Goal: Book appointment/travel/reservation

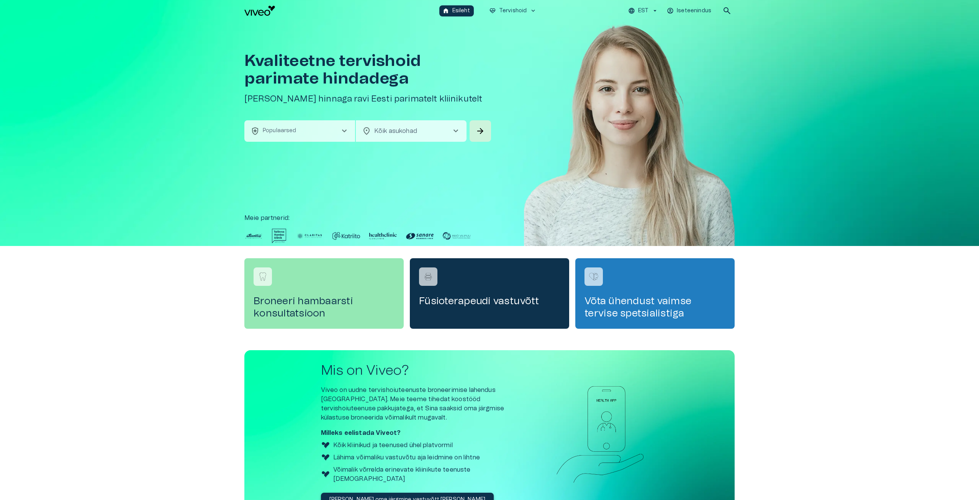
click at [318, 131] on button "health_and_safety Populaarsed chevron_right" at bounding box center [299, 130] width 111 height 21
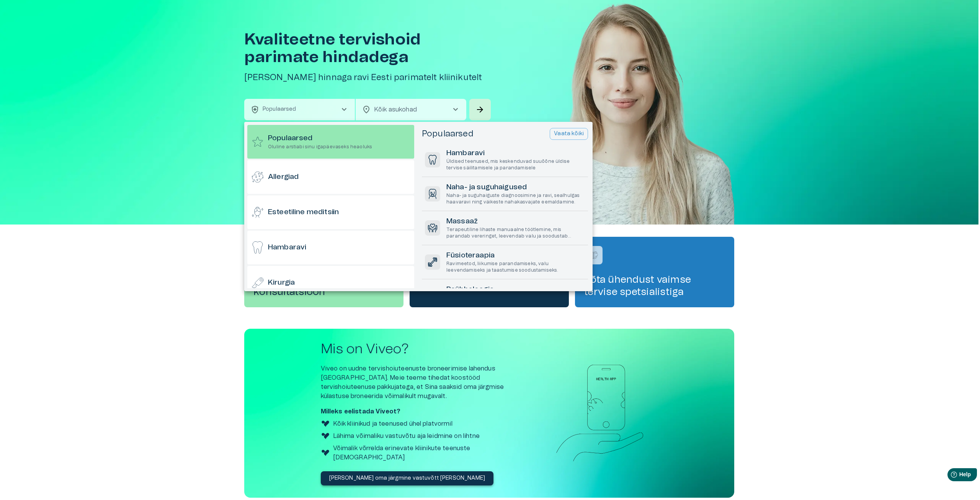
click at [575, 129] on button "Vaata kõiki" at bounding box center [569, 134] width 38 height 12
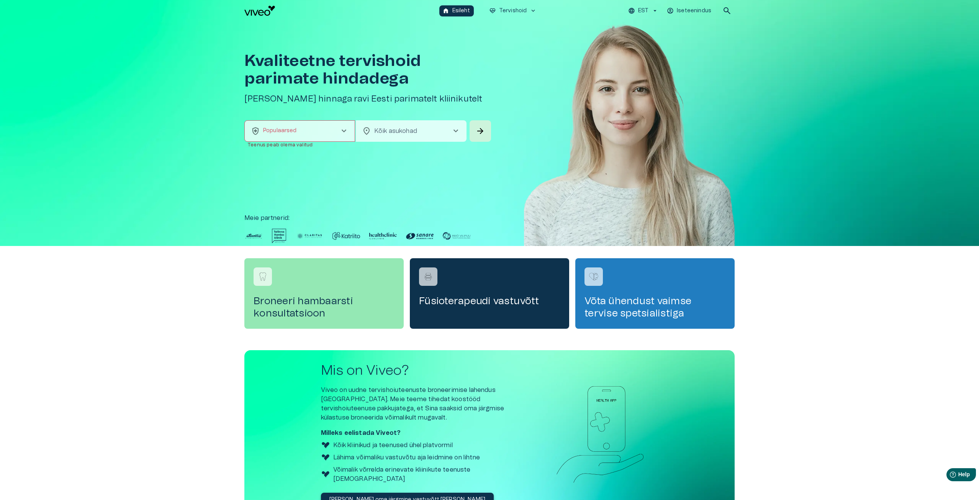
click at [326, 124] on button "health_and_safety Populaarsed chevron_right" at bounding box center [299, 130] width 111 height 21
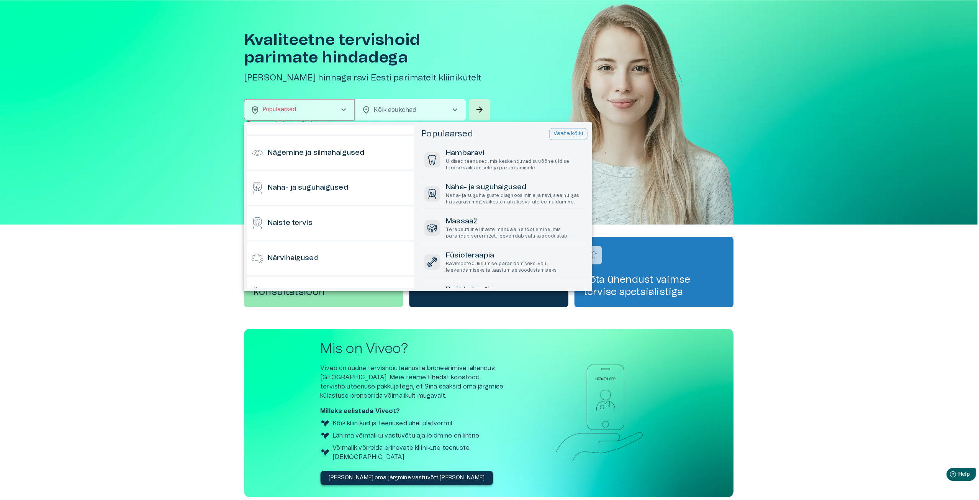
scroll to position [536, 0]
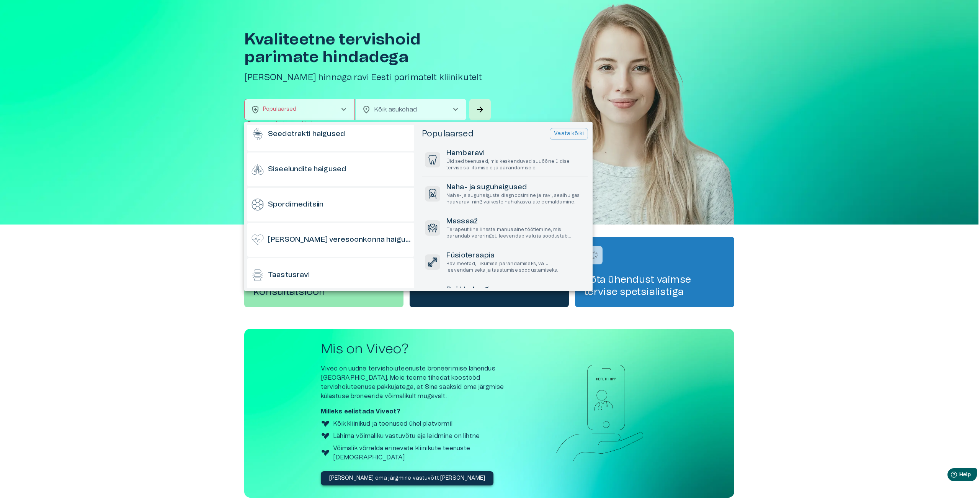
click at [379, 107] on div at bounding box center [490, 250] width 980 height 500
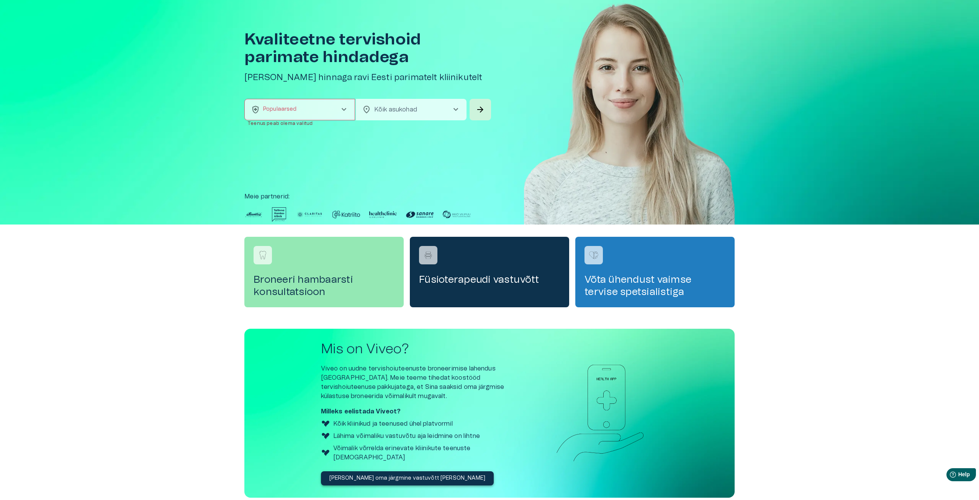
click at [379, 107] on body "Hindame teie privaatsust Kasutame küpsiseid teie sirvimiskogemuse parandamiseks…" at bounding box center [489, 229] width 979 height 500
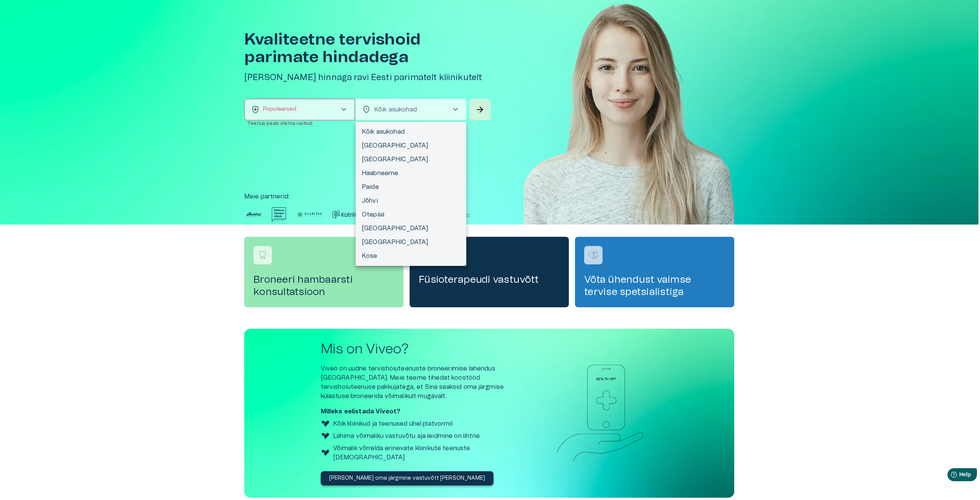
click at [365, 162] on li "[GEOGRAPHIC_DATA]" at bounding box center [411, 159] width 111 height 14
type input "**********"
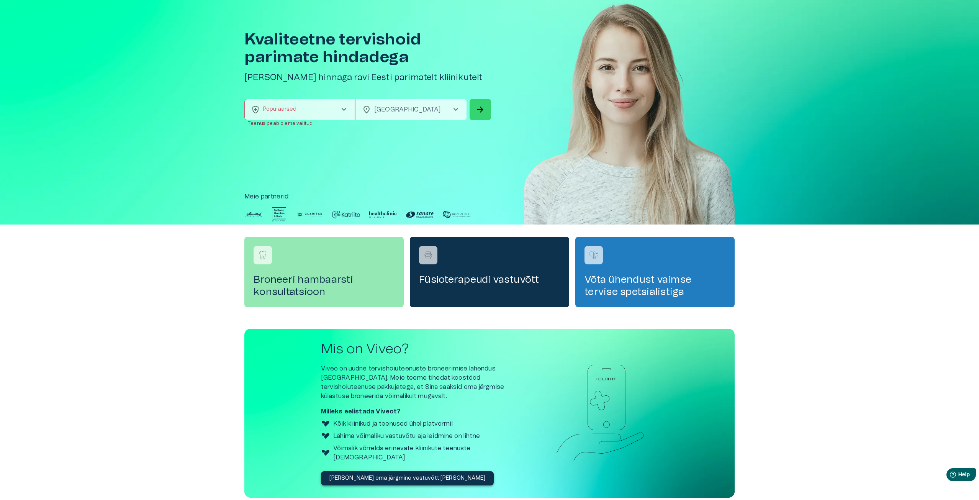
click at [480, 109] on span "arrow_forward" at bounding box center [480, 109] width 9 height 9
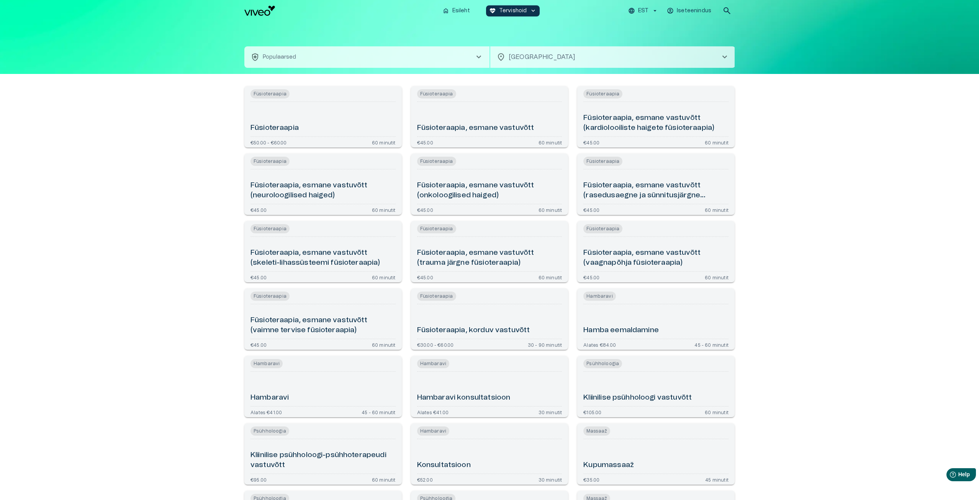
click at [365, 110] on div "Füsioteraapia" at bounding box center [322, 119] width 145 height 28
click at [463, 319] on div "Füsioteraapia, korduv vastuvõtt" at bounding box center [489, 321] width 145 height 28
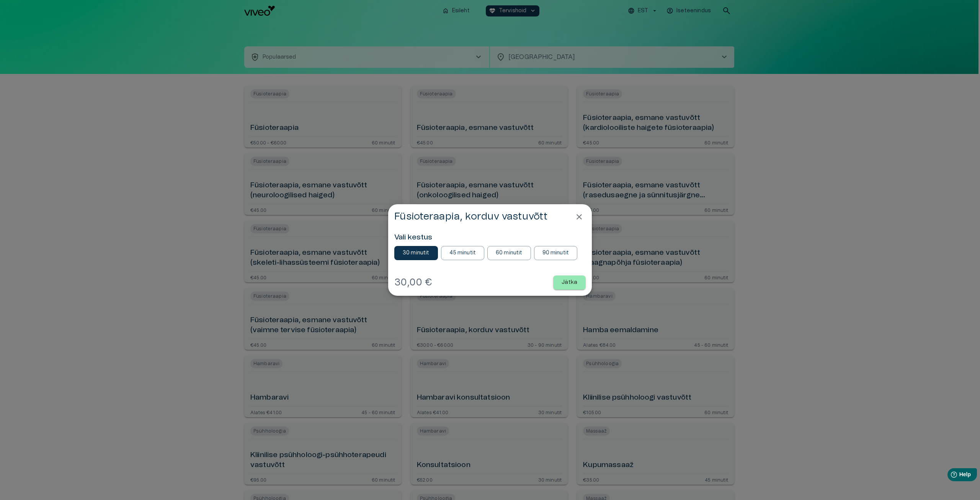
click at [576, 216] on icon "Close" at bounding box center [579, 216] width 9 height 9
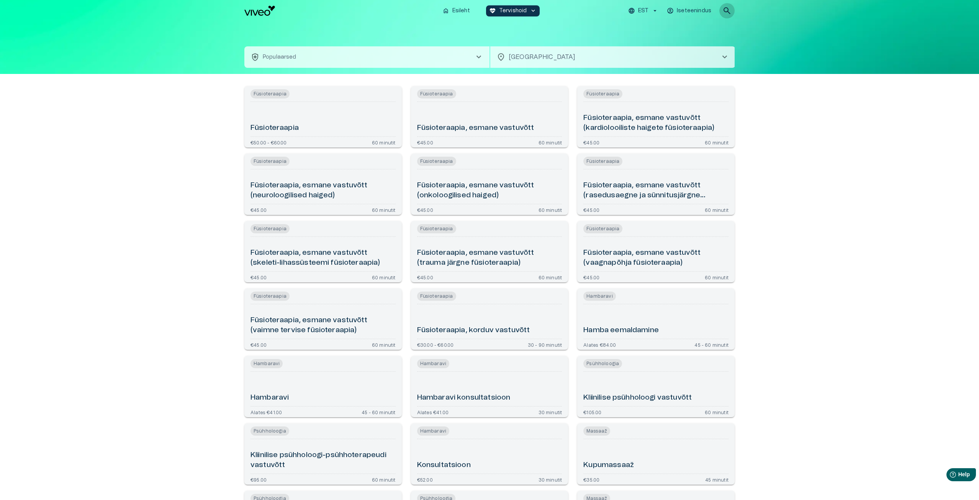
click at [723, 11] on span "search" at bounding box center [726, 10] width 9 height 9
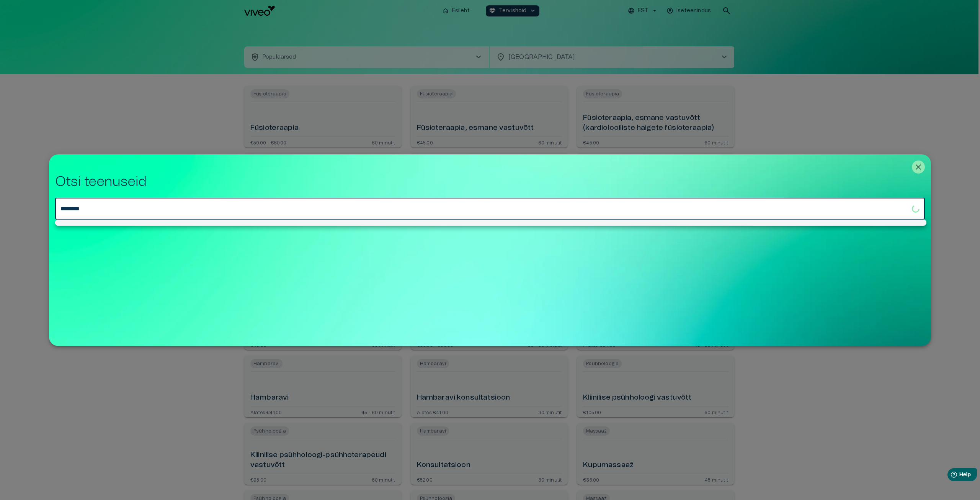
type input "********"
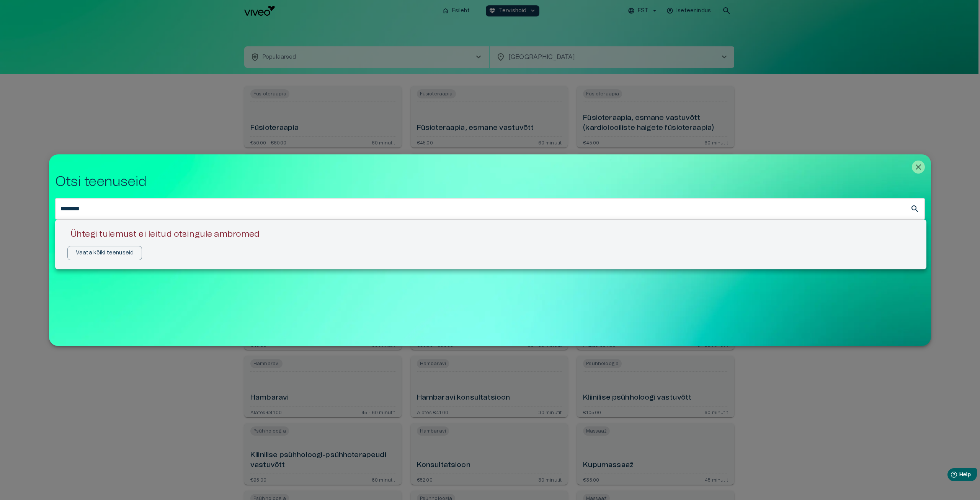
drag, startPoint x: 42, startPoint y: 203, endPoint x: 33, endPoint y: 203, distance: 8.8
click at [33, 203] on div at bounding box center [490, 250] width 980 height 500
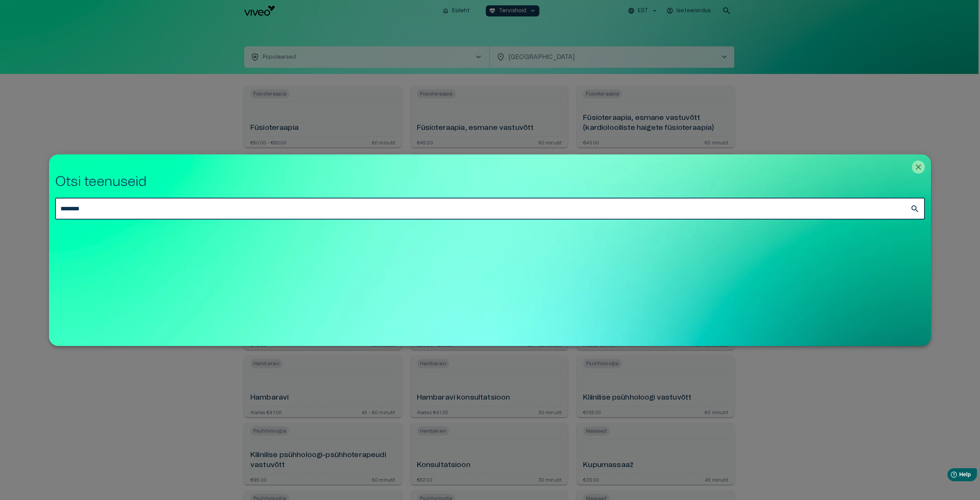
drag, startPoint x: 105, startPoint y: 212, endPoint x: 50, endPoint y: 212, distance: 54.8
click at [50, 212] on div "Otsi teenuseid ******** ​" at bounding box center [490, 249] width 882 height 191
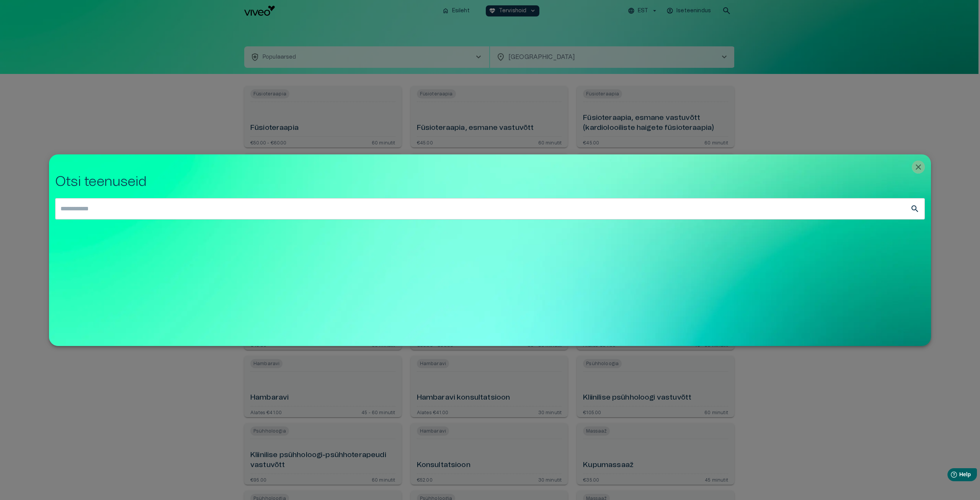
click at [923, 167] on icon "Close" at bounding box center [918, 166] width 9 height 9
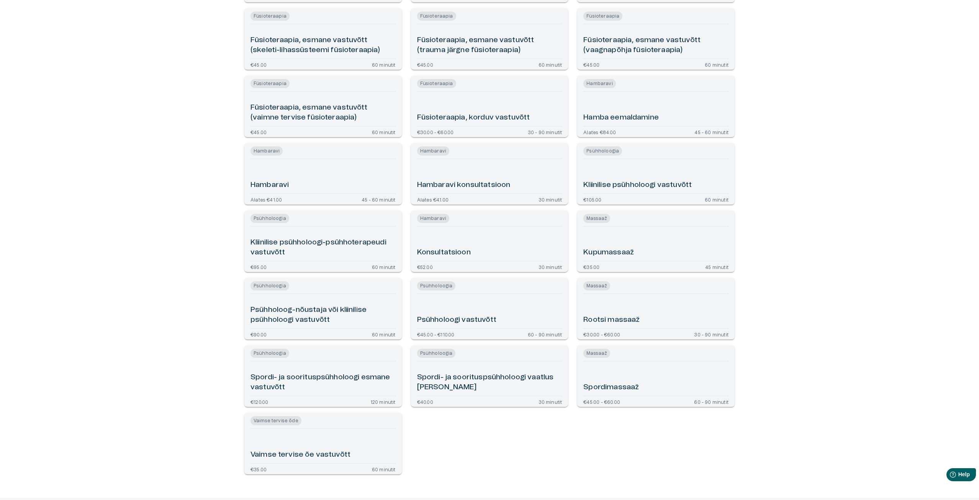
scroll to position [243, 0]
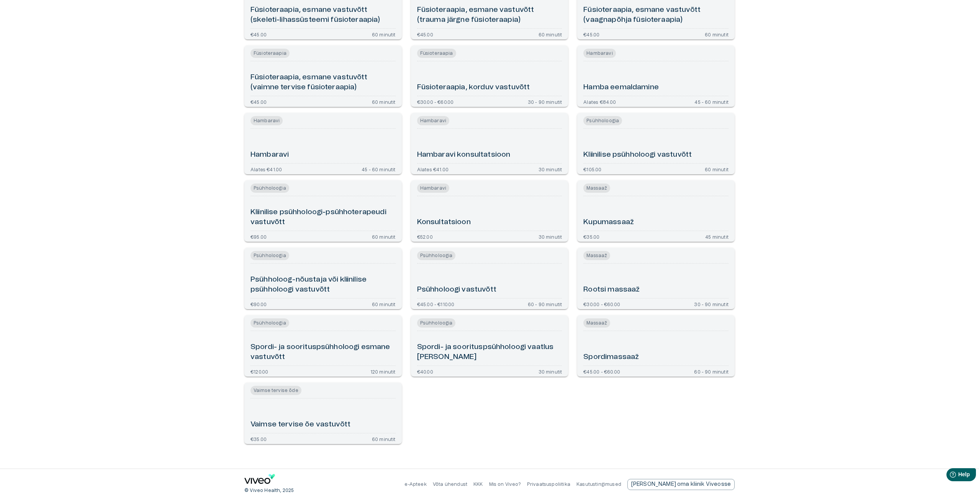
click at [331, 286] on h6 "Psühholoog-nõustaja või kliinilise psühholoogi vastuvõtt" at bounding box center [322, 285] width 145 height 20
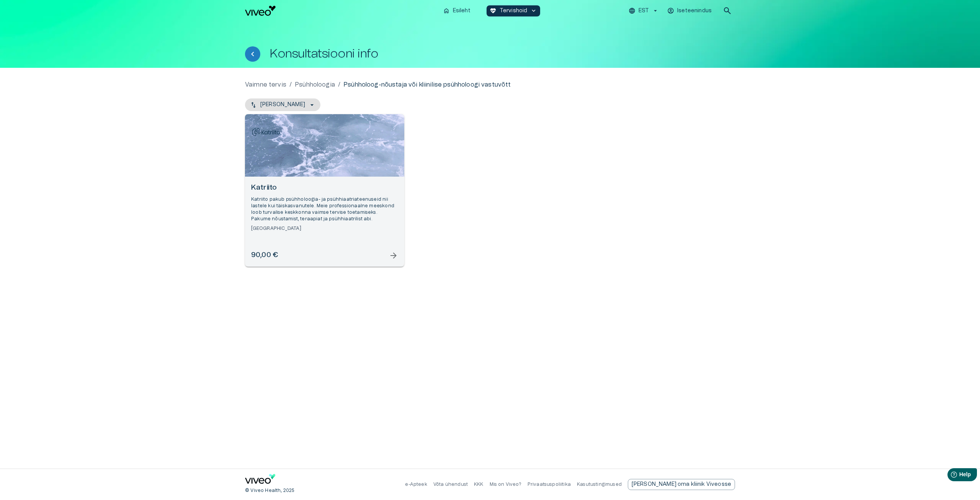
scroll to position [243, 0]
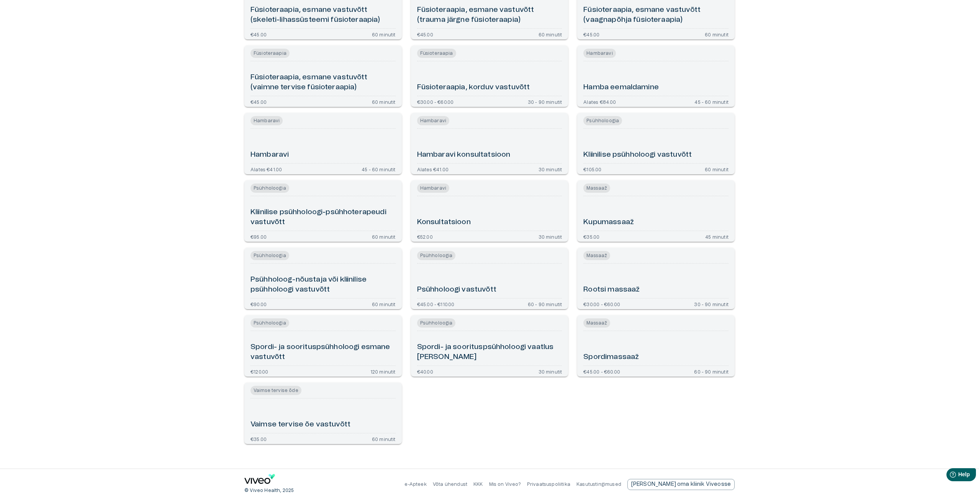
click at [481, 290] on h6 "Psühholoogi vastuvõtt" at bounding box center [456, 289] width 79 height 10
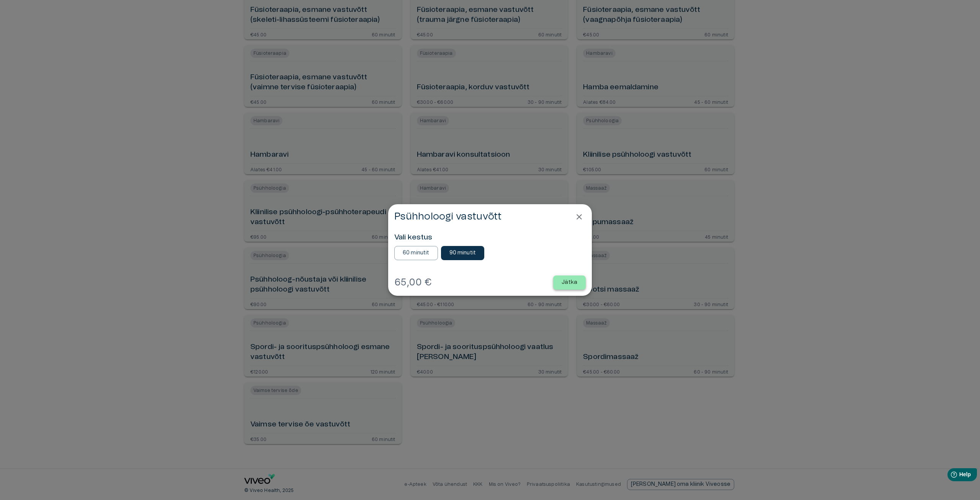
click at [565, 283] on p "Jätka" at bounding box center [570, 282] width 16 height 8
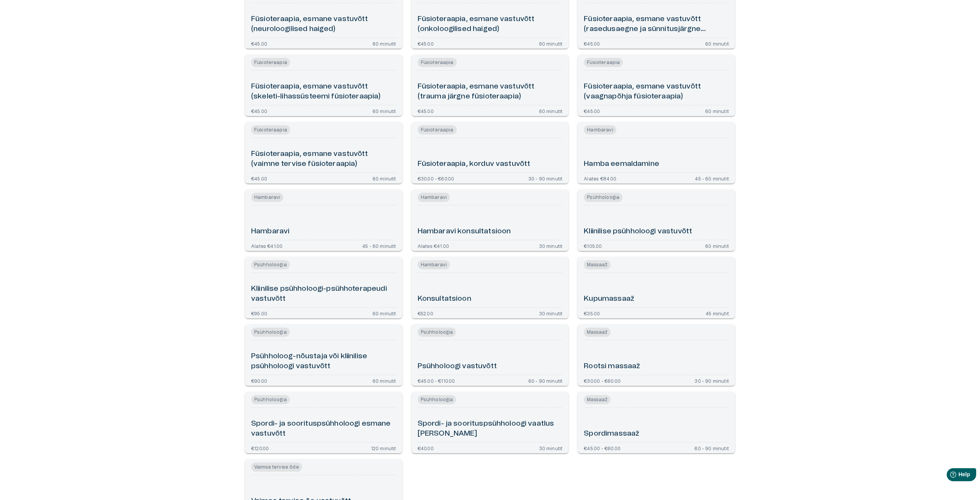
scroll to position [128, 0]
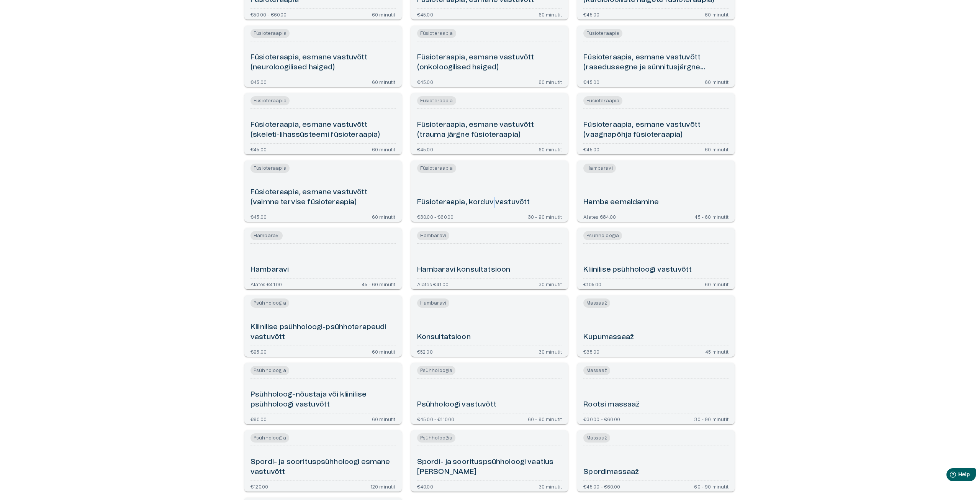
click at [496, 196] on div "Füsioteraapia, korduv vastuvõtt" at bounding box center [489, 193] width 145 height 28
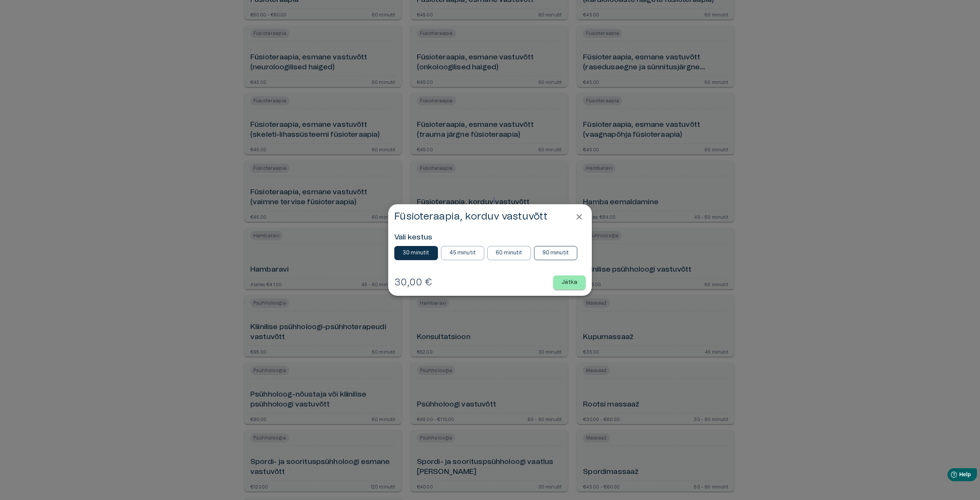
click at [560, 253] on p "90 minutit" at bounding box center [556, 253] width 27 height 8
click at [569, 284] on p "Jätka" at bounding box center [570, 282] width 16 height 8
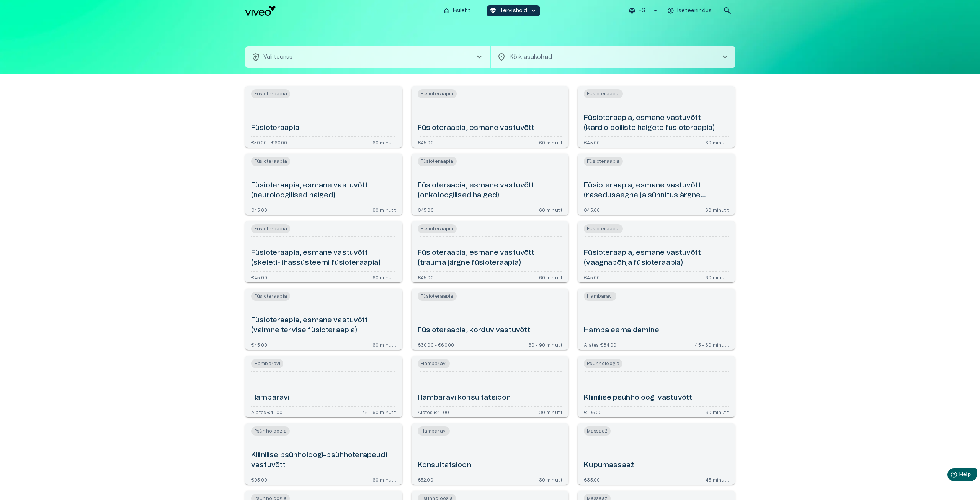
type input "**********"
click at [260, 13] on img "Navigate to homepage" at bounding box center [259, 11] width 31 height 10
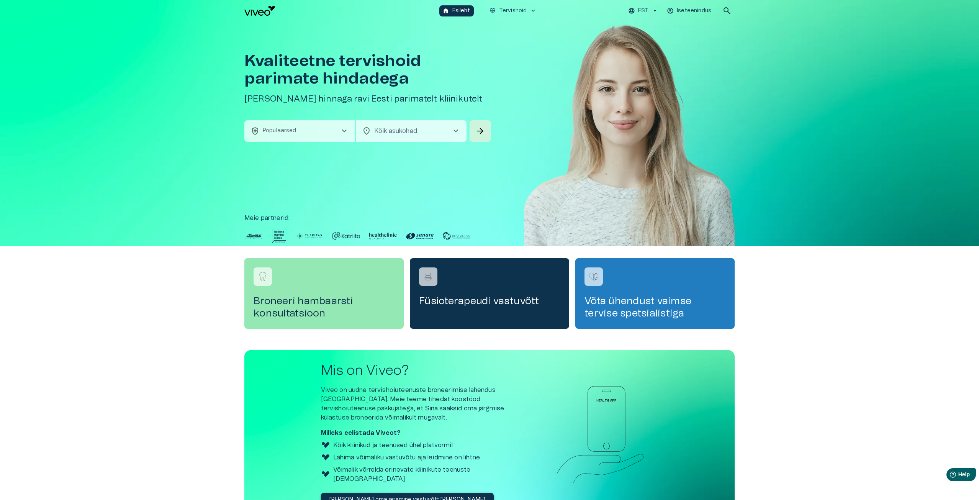
click at [275, 217] on p "Meie partnerid :" at bounding box center [489, 217] width 490 height 9
click at [510, 316] on div "Füsioterapeudi vastuvõtt" at bounding box center [489, 293] width 159 height 70
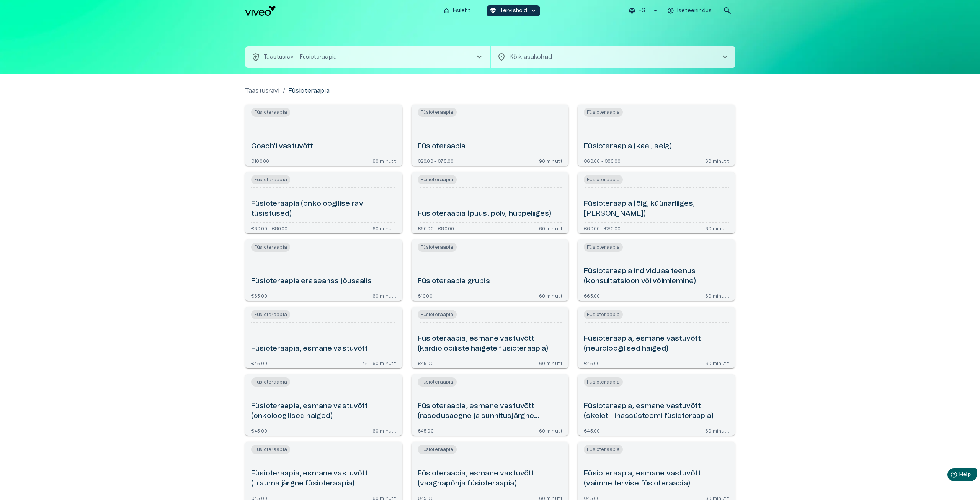
click at [514, 54] on body "Hindame teie privaatsust Kasutame küpsiseid teie sirvimiskogemuse parandamiseks…" at bounding box center [490, 250] width 980 height 500
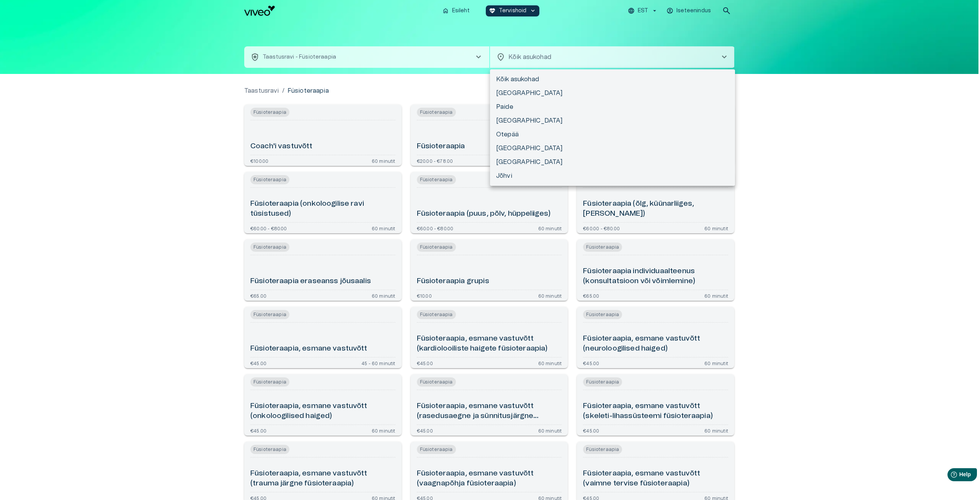
click at [497, 119] on li "[GEOGRAPHIC_DATA]" at bounding box center [612, 121] width 245 height 14
type input "**********"
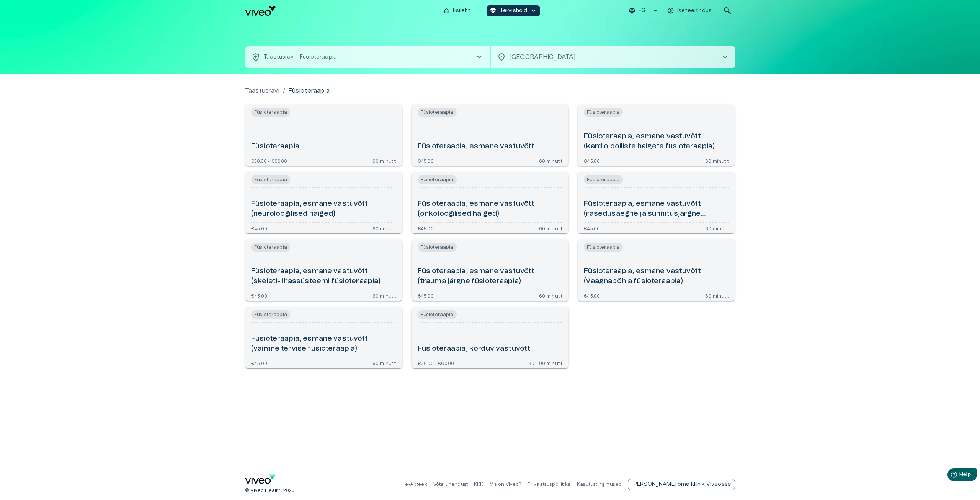
click at [332, 144] on div "Füsioteraapia" at bounding box center [323, 137] width 145 height 28
click at [516, 129] on div "Füsioteraapia, esmane vastuvõtt" at bounding box center [490, 137] width 145 height 28
click at [672, 144] on h6 "Füsioteraapia, esmane vastuvõtt (kardiolooiliste haigete füsioteraapia)" at bounding box center [656, 141] width 145 height 20
click at [316, 207] on h6 "Füsioteraapia, esmane vastuvõtt (neuroloogilised haiged)" at bounding box center [323, 209] width 145 height 20
click at [477, 197] on div "Füsioteraapia, esmane vastuvõtt (onkoloogilised haiged)" at bounding box center [490, 205] width 145 height 28
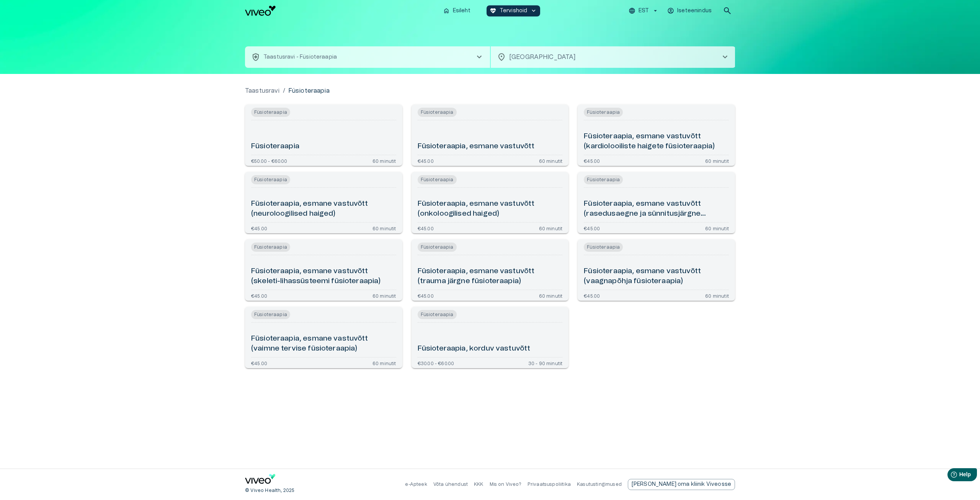
click at [625, 187] on hr "Open service booking details" at bounding box center [656, 187] width 145 height 0
click at [308, 249] on div "Füsioteraapia" at bounding box center [323, 246] width 145 height 9
type input "**********"
click at [476, 262] on div "Füsioteraapia, esmane vastuvõtt (trauma järgne füsioteraapia)" at bounding box center [490, 272] width 145 height 28
click at [644, 261] on div "Füsioteraapia, esmane vastuvõtt (vaagnapõhja füsioteraapia)" at bounding box center [656, 272] width 145 height 28
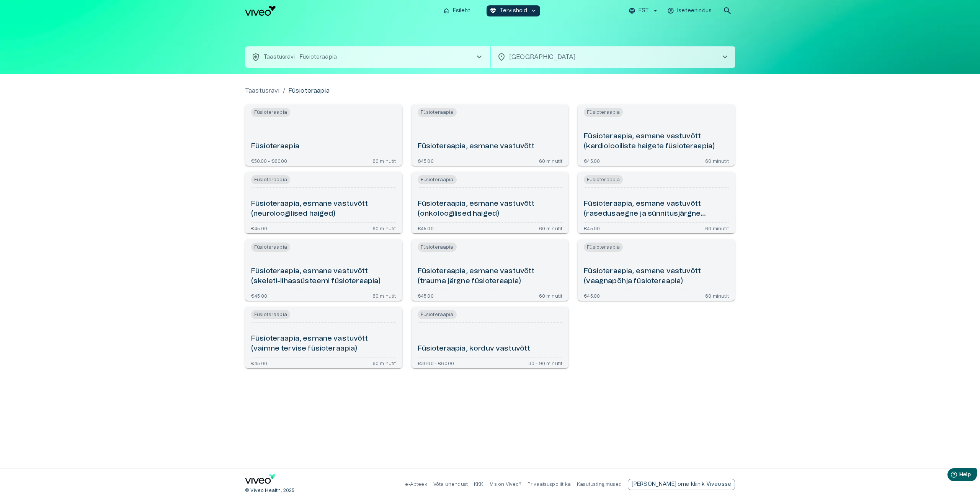
click at [330, 341] on h6 "Füsioteraapia, esmane vastuvõtt (vaimne tervise füsioteraapia)" at bounding box center [323, 343] width 145 height 20
click at [491, 330] on div "Füsioteraapia, korduv vastuvõtt" at bounding box center [490, 339] width 145 height 28
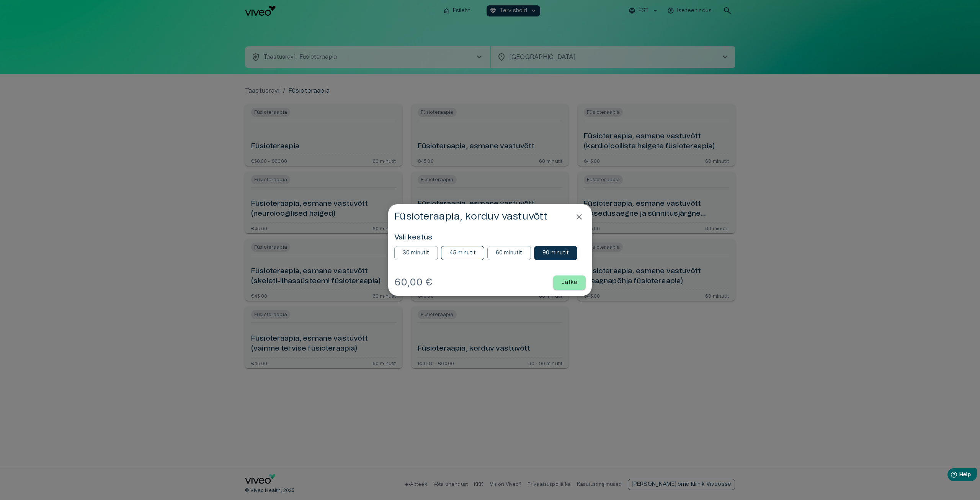
click at [461, 254] on p "45 minutit" at bounding box center [463, 253] width 27 height 8
click at [432, 253] on button "30 minutit" at bounding box center [416, 253] width 44 height 14
click at [565, 284] on p "Jätka" at bounding box center [570, 282] width 16 height 8
